Goal: Complete application form

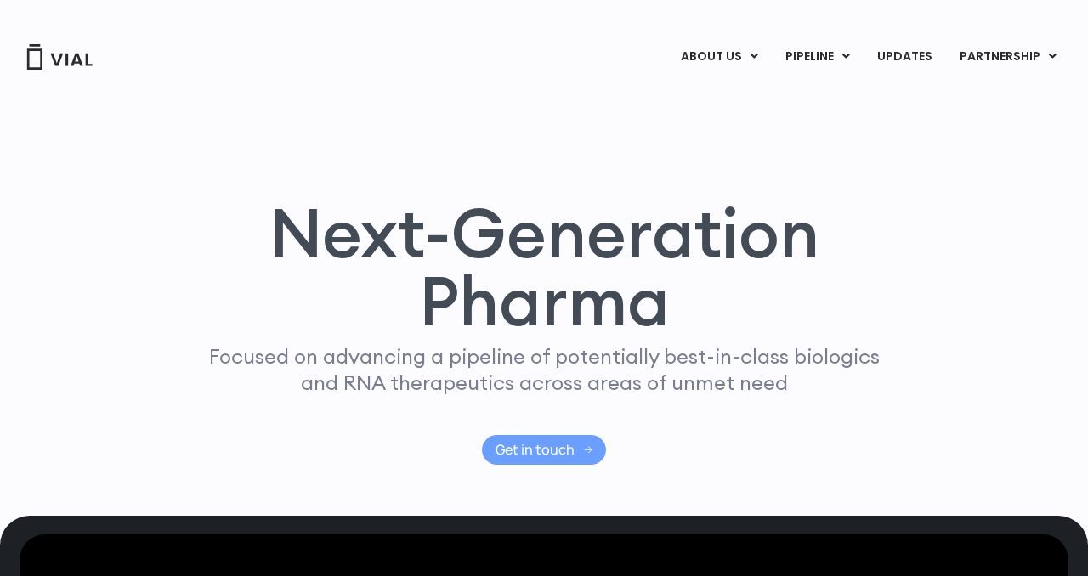
click at [574, 450] on span "Get in touch" at bounding box center [544, 450] width 98 height 13
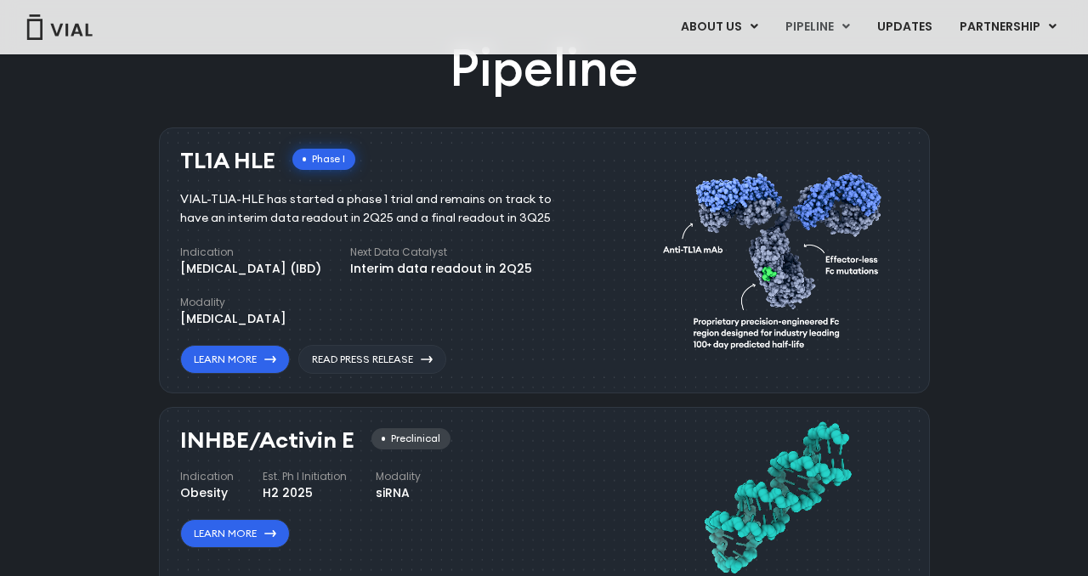
scroll to position [998, 0]
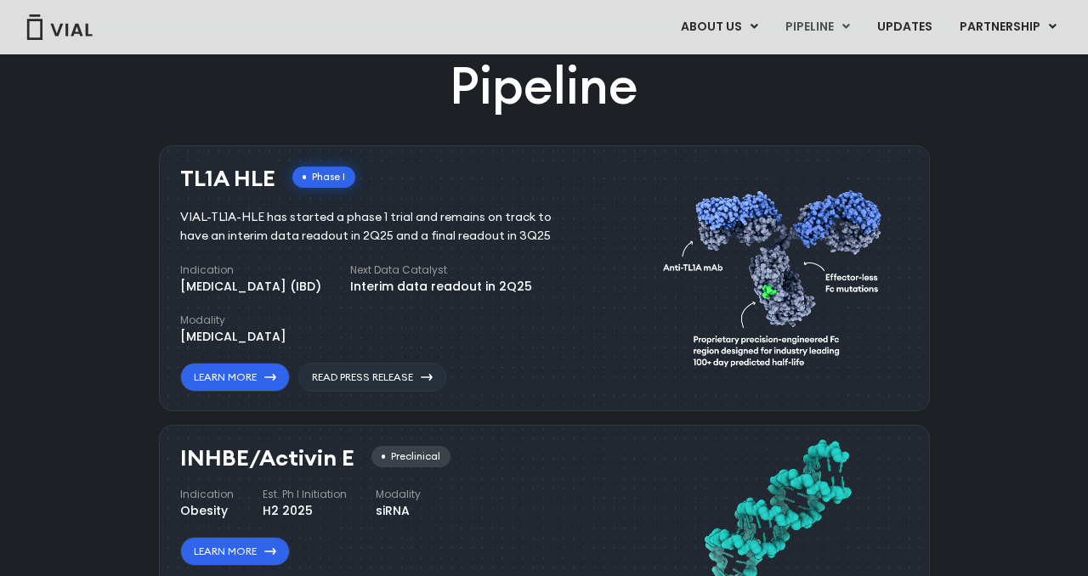
drag, startPoint x: 282, startPoint y: 234, endPoint x: 379, endPoint y: 320, distance: 129.4
click at [380, 320] on div "TL1A HLE Phase I VIAL-TL1A-HLE has started a phase 1 trial and remains on track…" at bounding box center [385, 279] width 411 height 225
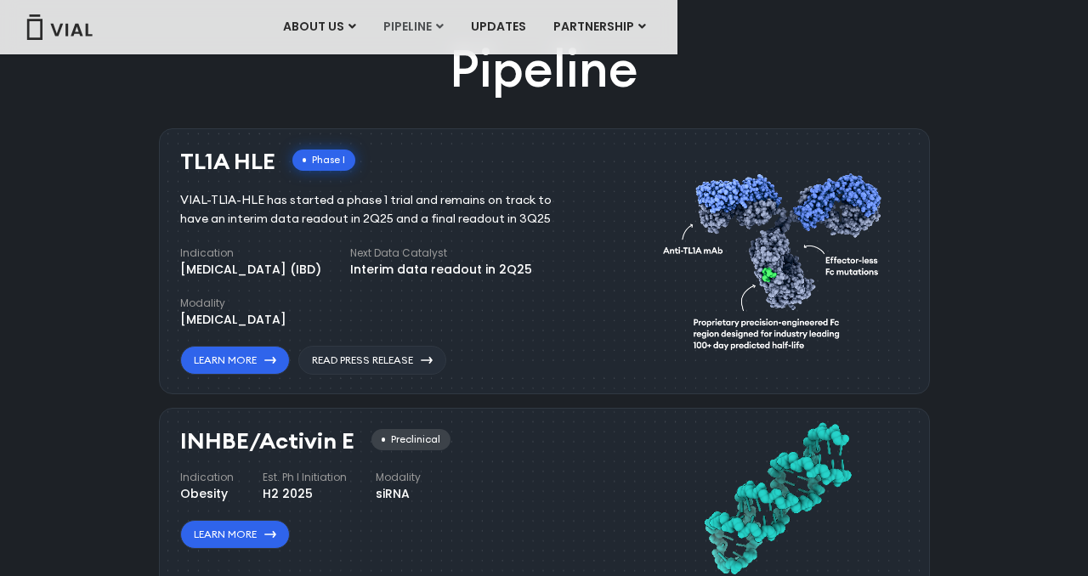
scroll to position [954, 0]
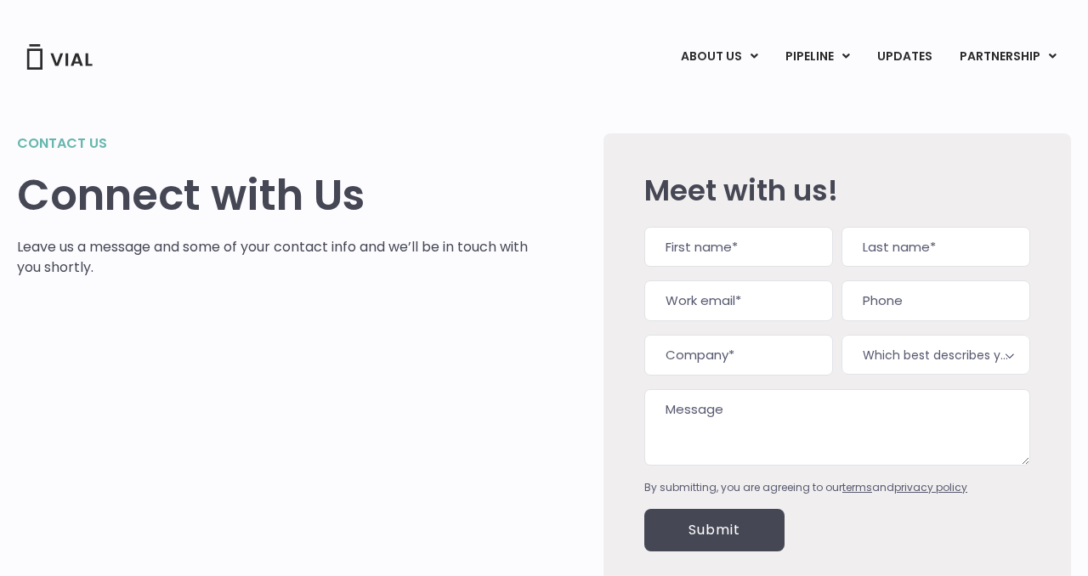
type input "Catriona"
type input "Harvey"
type input "catrionaharvey1@gmail.com"
type input "(047) 810-0046"
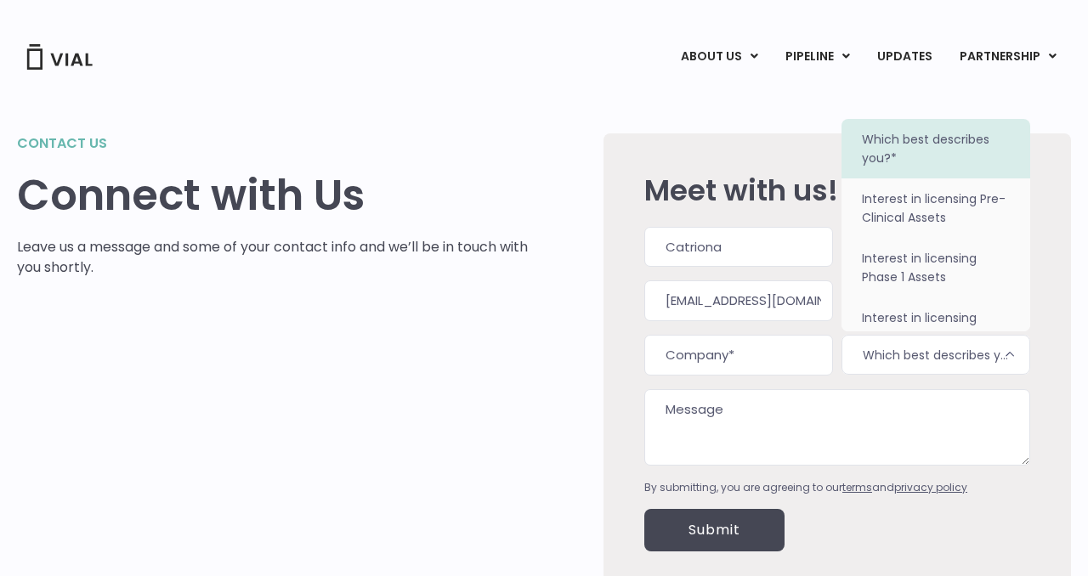
click at [891, 352] on span "Which best describes you?*" at bounding box center [935, 355] width 189 height 40
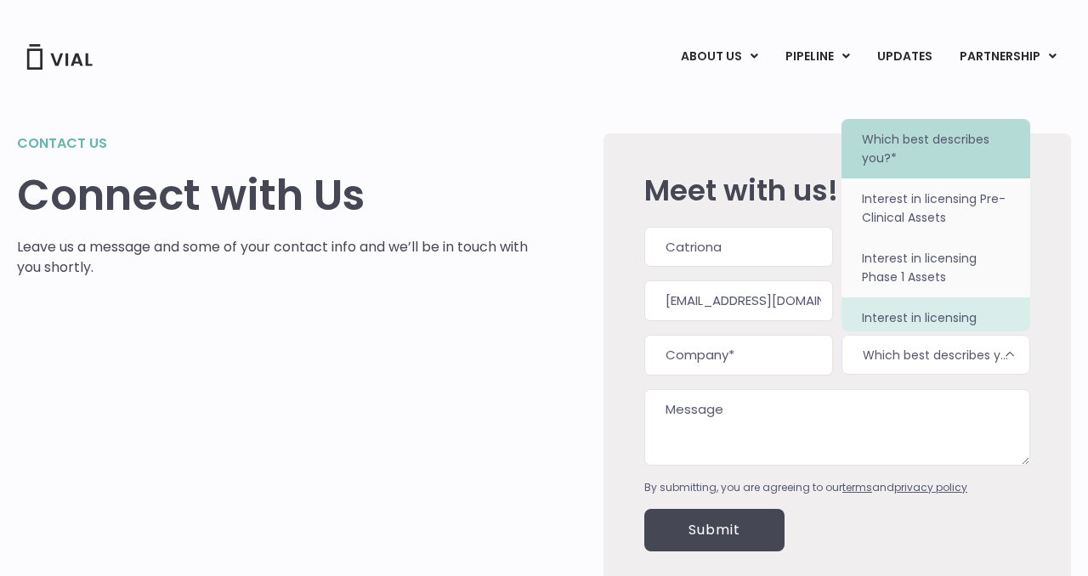
click at [825, 425] on textarea "Message" at bounding box center [837, 427] width 386 height 76
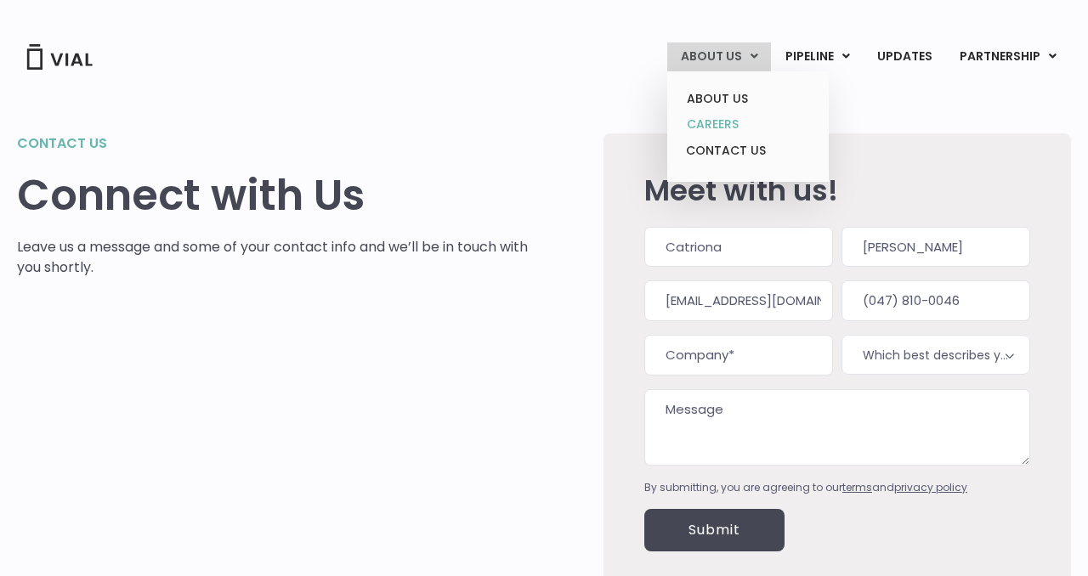
click at [740, 130] on link "CAREERS" at bounding box center [747, 124] width 149 height 26
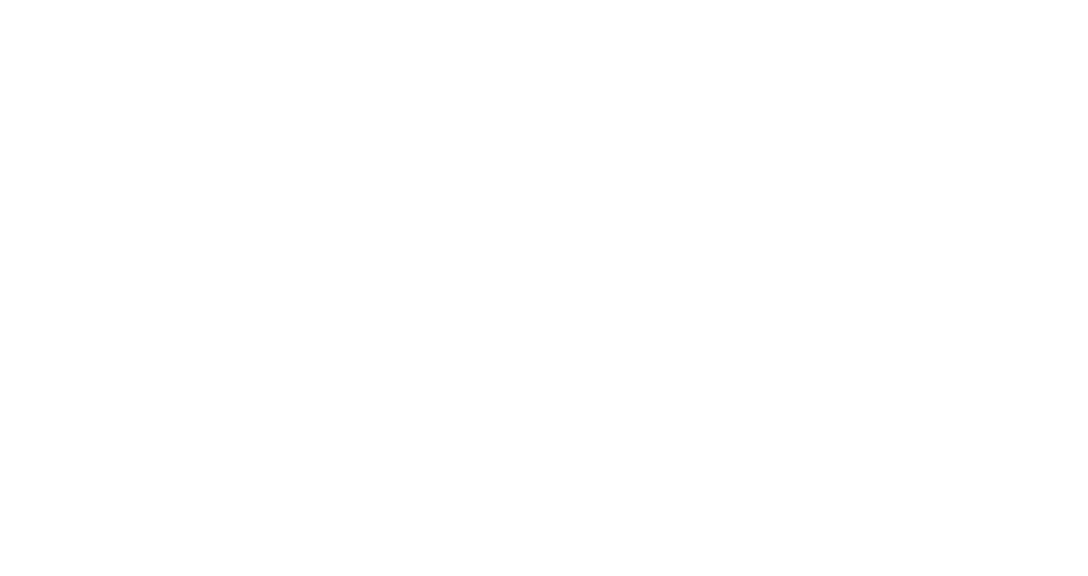
scroll to position [2754, 0]
